Goal: Obtain resource: Obtain resource

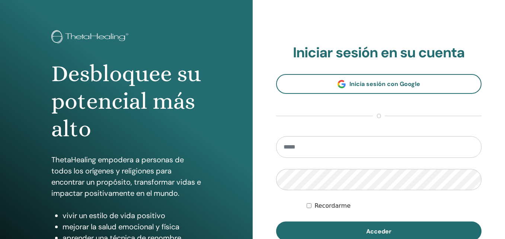
scroll to position [74, 0]
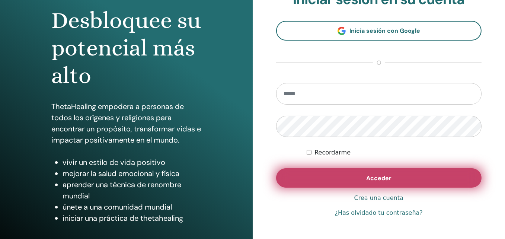
type input "**********"
click at [362, 178] on button "Acceder" at bounding box center [379, 177] width 206 height 19
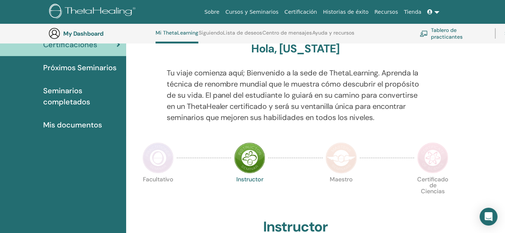
scroll to position [57, 0]
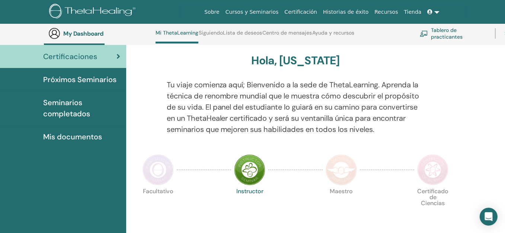
click at [87, 57] on span "Certificaciones" at bounding box center [70, 56] width 54 height 11
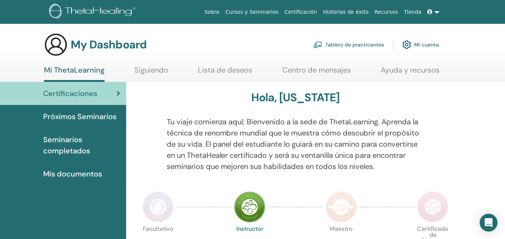
click at [435, 12] on link at bounding box center [433, 12] width 18 height 14
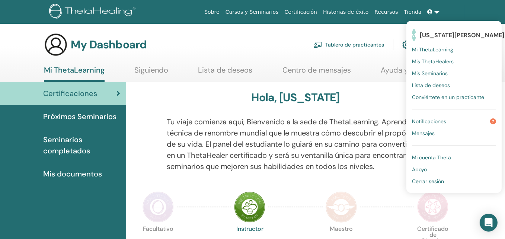
click at [449, 121] on link "Notificaciones 7" at bounding box center [454, 121] width 84 height 12
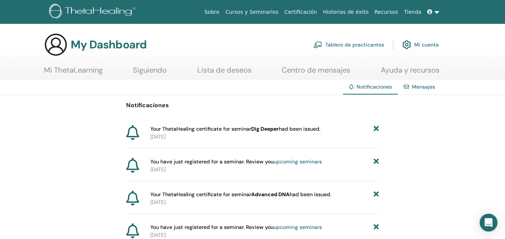
click at [320, 13] on link "Certificación" at bounding box center [300, 12] width 39 height 14
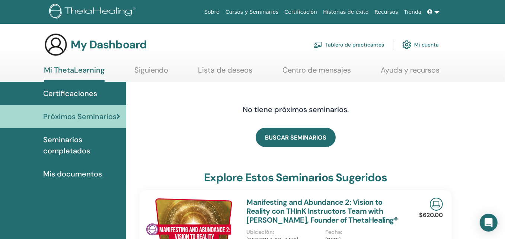
click at [76, 171] on span "Mis documentos" at bounding box center [72, 173] width 59 height 11
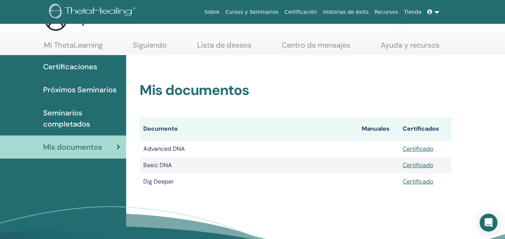
scroll to position [37, 0]
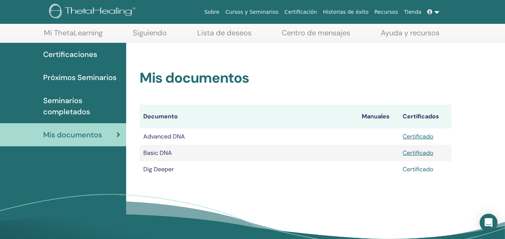
click at [416, 168] on link "Certificado" at bounding box center [417, 169] width 30 height 8
